Goal: Task Accomplishment & Management: Complete application form

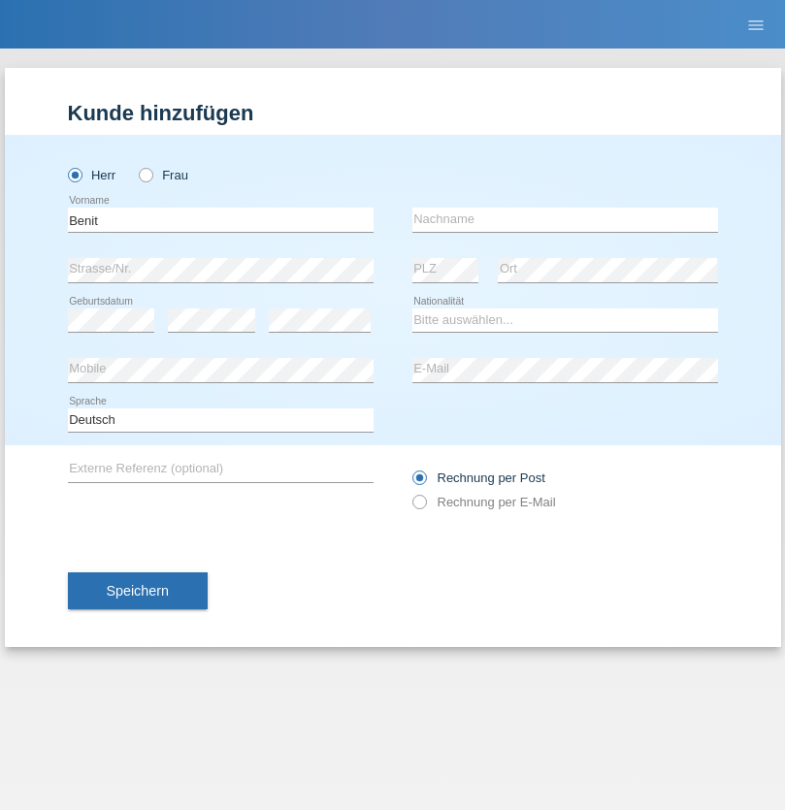
type input "Benit"
click at [564, 219] on input "text" at bounding box center [564, 220] width 305 height 24
type input "Smajli"
select select "XK"
select select "C"
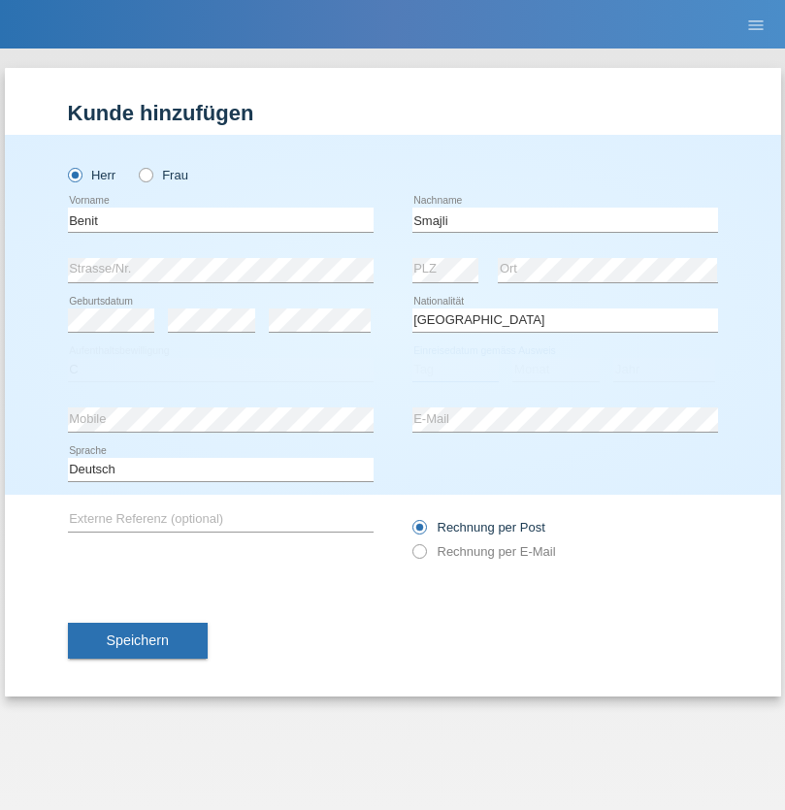
select select "02"
select select "11"
select select "2021"
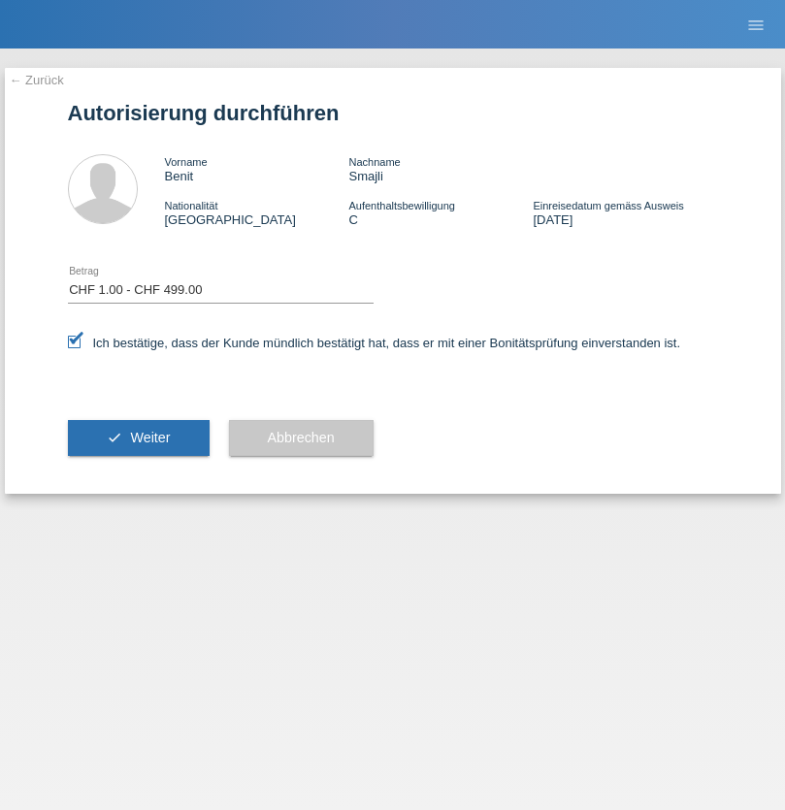
select select "1"
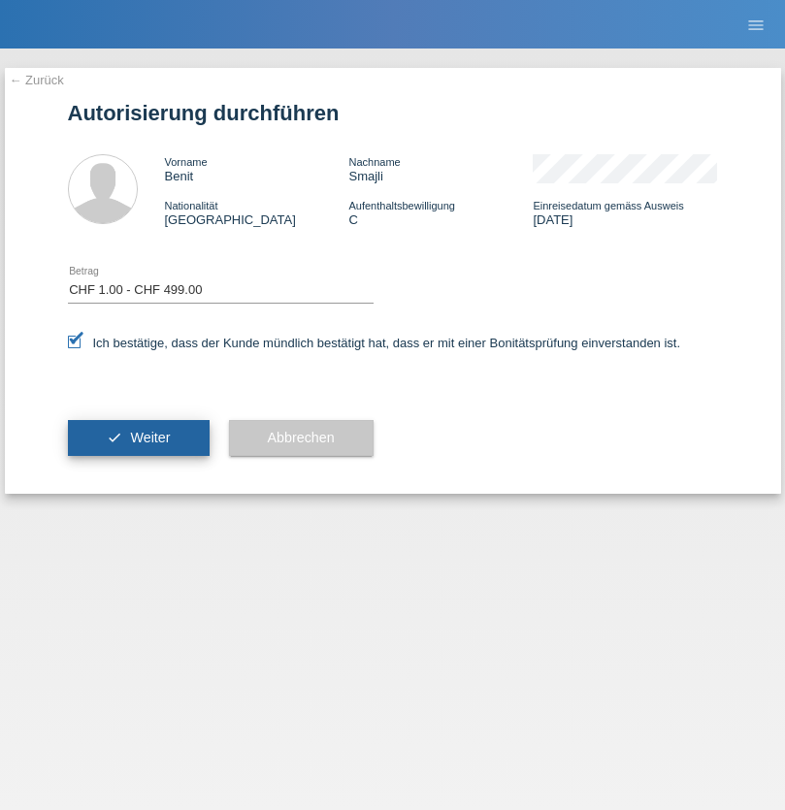
click at [138, 437] on span "Weiter" at bounding box center [150, 438] width 40 height 16
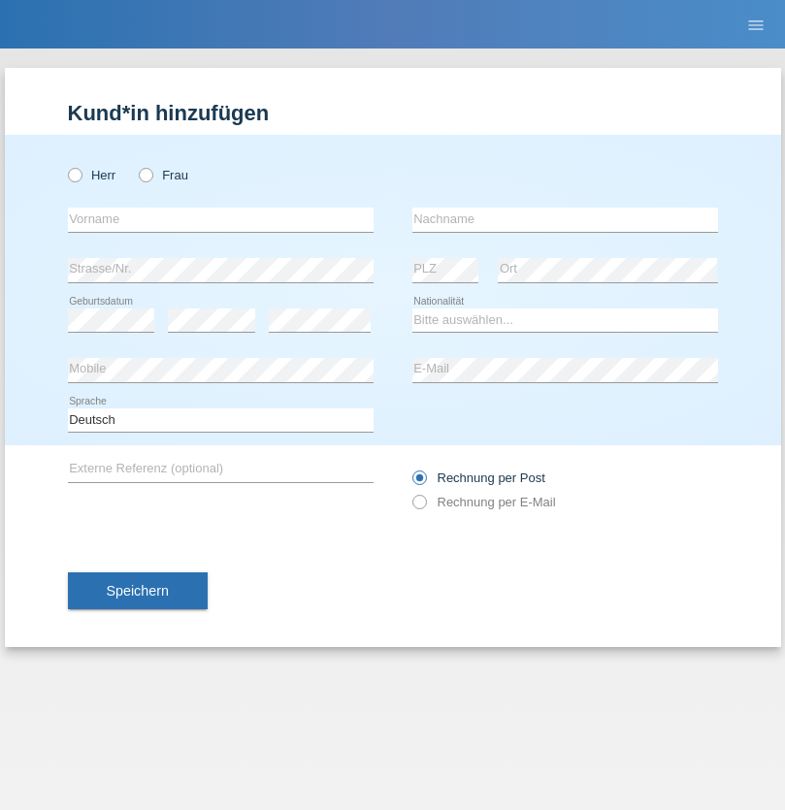
radio input "true"
click at [220, 219] on input "text" at bounding box center [220, 220] width 305 height 24
type input "Sérgio"
click at [564, 219] on input "text" at bounding box center [564, 220] width 305 height 24
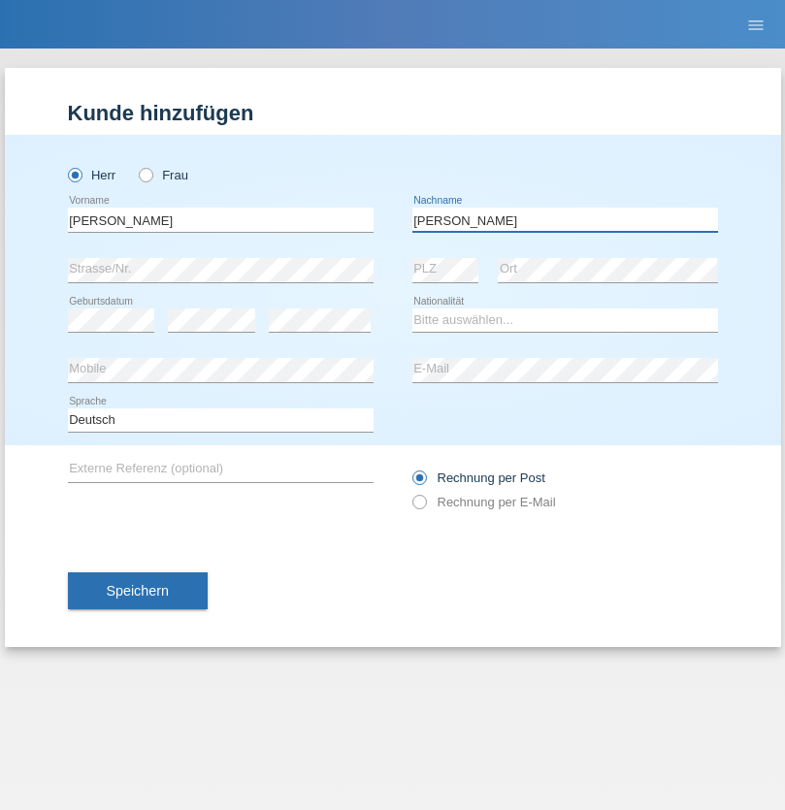
type input "Pedro"
select select "PT"
select select "C"
select select "11"
select select "08"
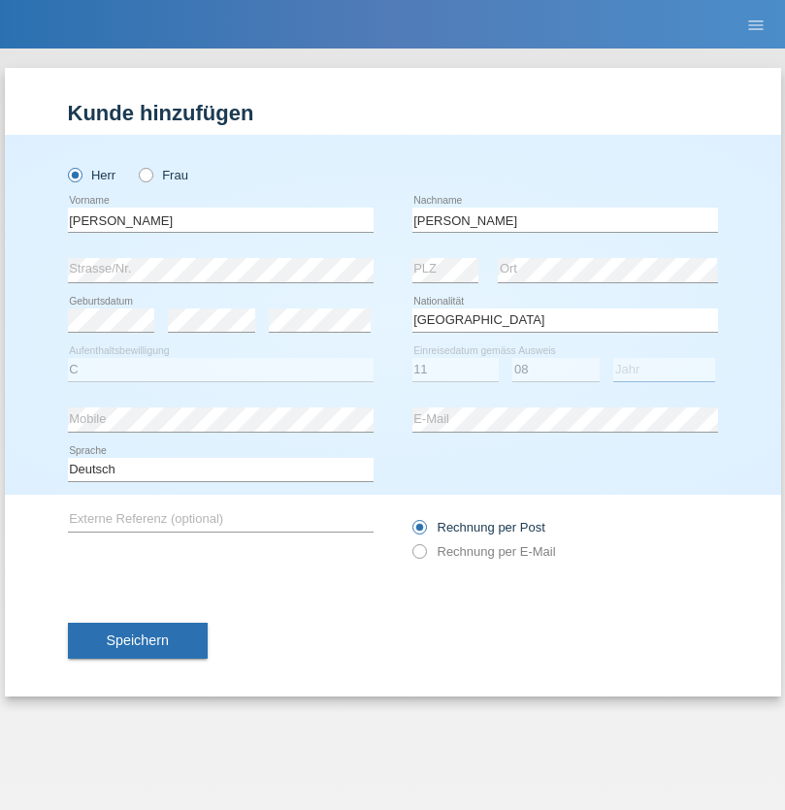
select select "1981"
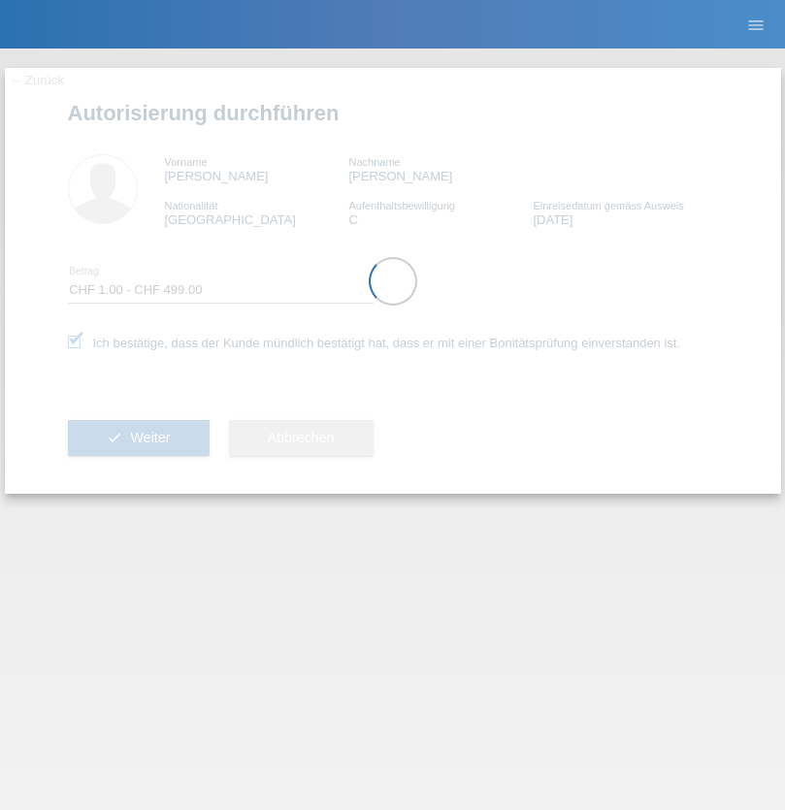
select select "1"
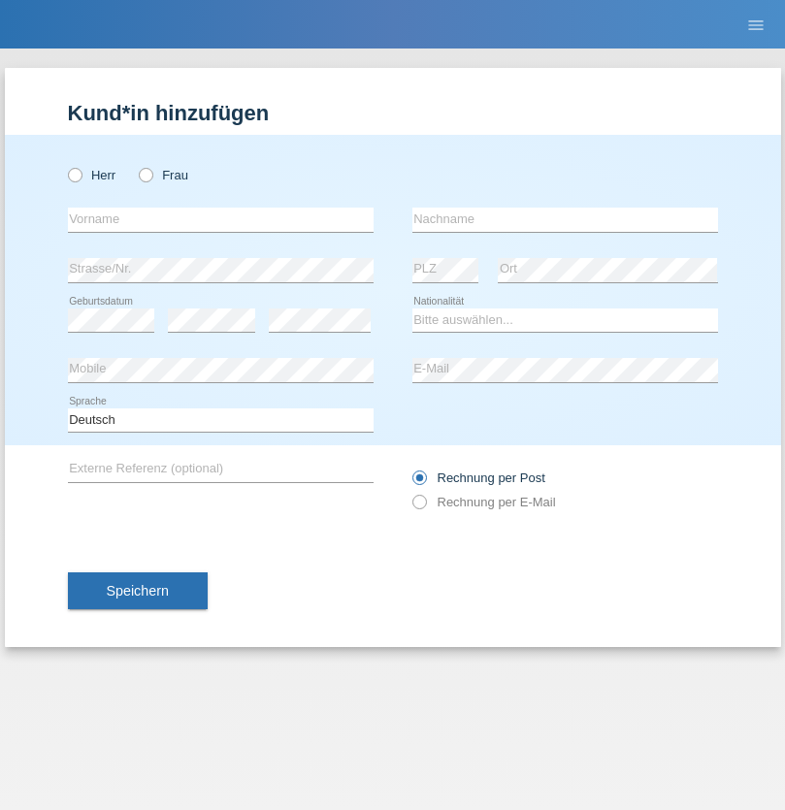
radio input "true"
click at [220, 219] on input "text" at bounding box center [220, 220] width 305 height 24
type input "Eva"
click at [564, 219] on input "text" at bounding box center [564, 220] width 305 height 24
type input "Ebner"
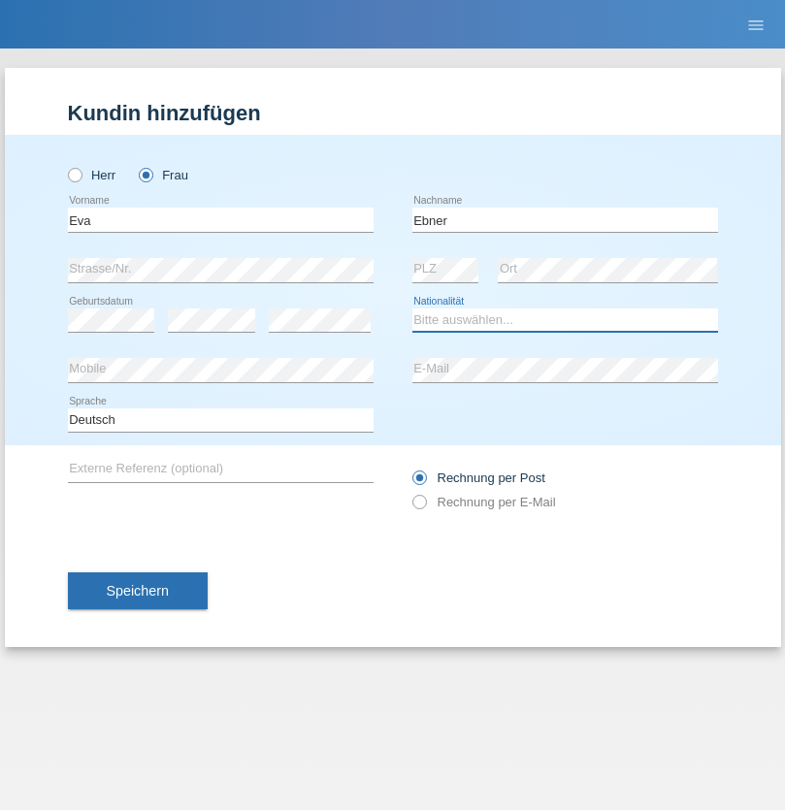
select select "AT"
select select "C"
select select "09"
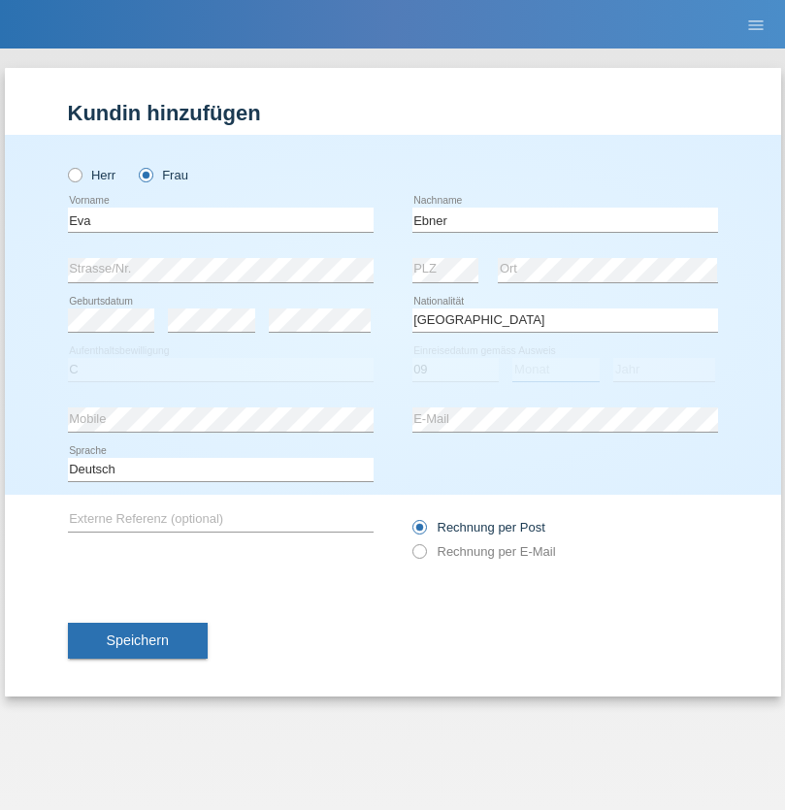
select select "09"
select select "2021"
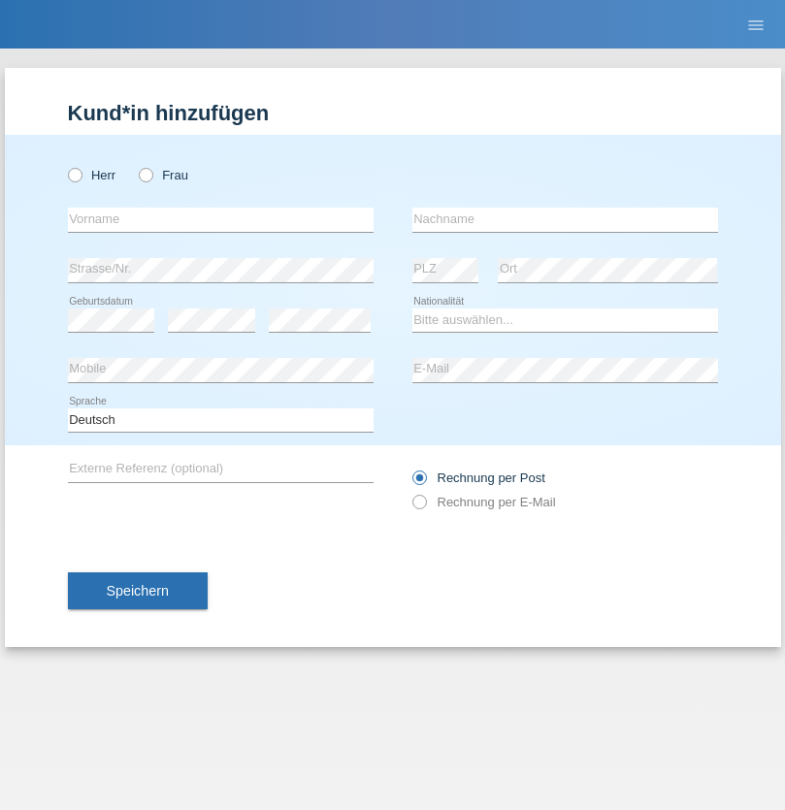
radio input "true"
click at [220, 219] on input "text" at bounding box center [220, 220] width 305 height 24
type input "[PERSON_NAME]"
click at [564, 219] on input "text" at bounding box center [564, 220] width 305 height 24
type input "Bierend"
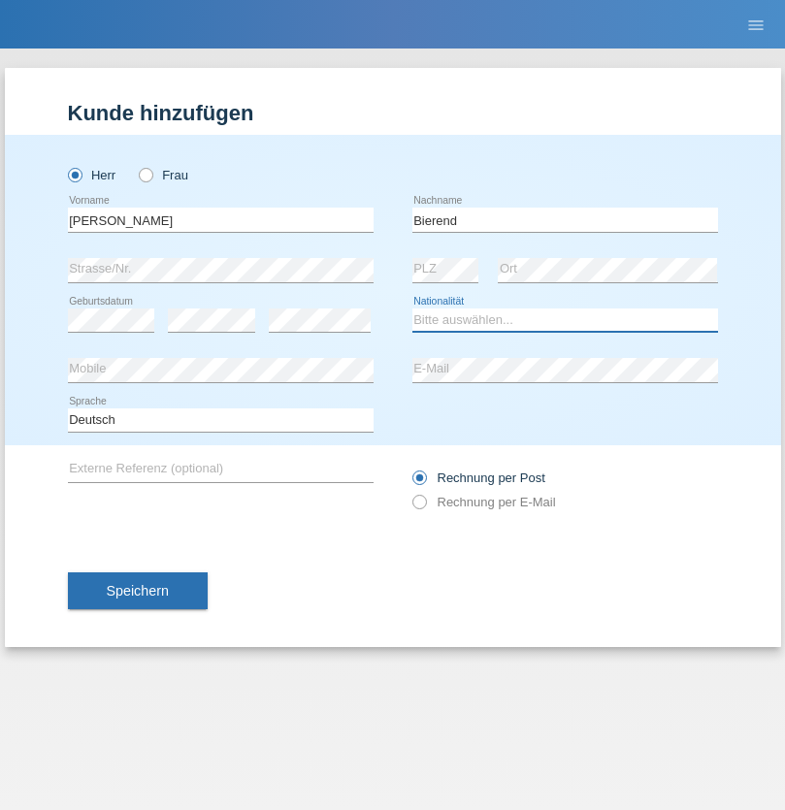
select select "DE"
select select "C"
select select "01"
select select "10"
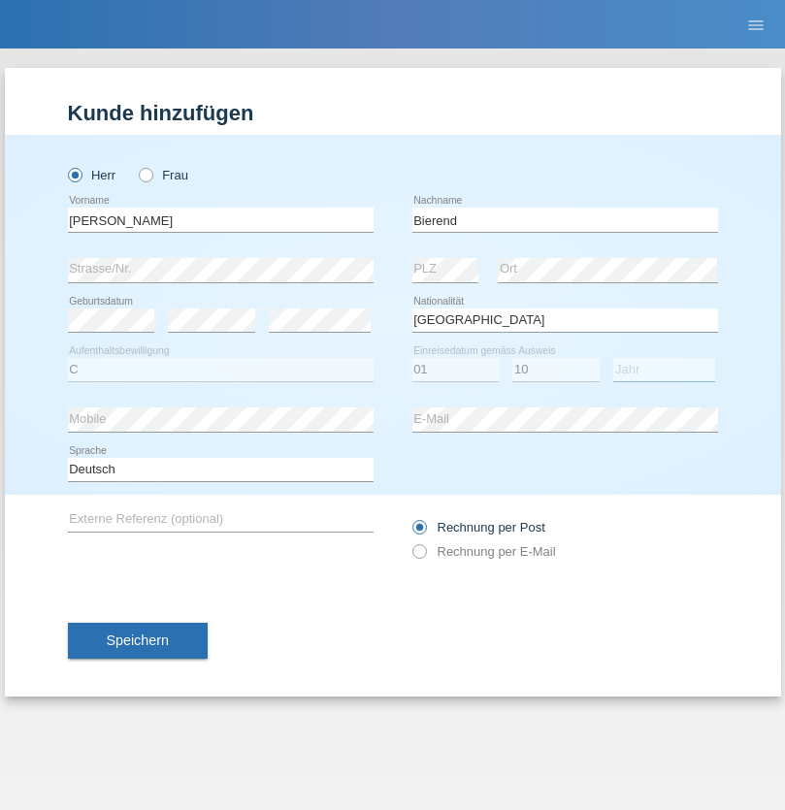
select select "2021"
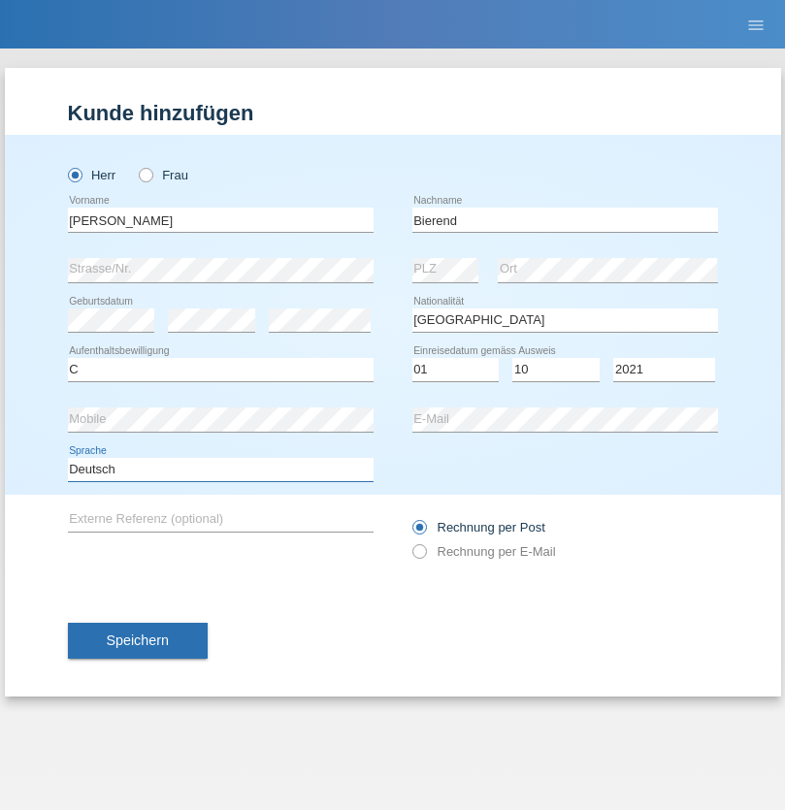
select select "en"
